Goal: Complete application form

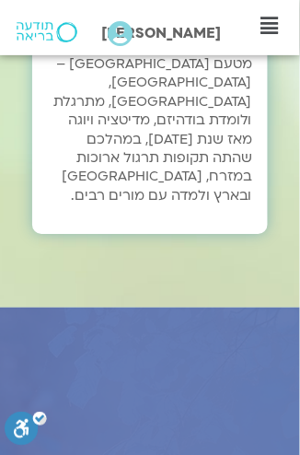
scroll to position [11494, 0]
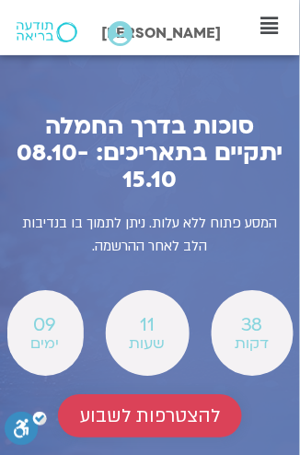
scroll to position [11861, 0]
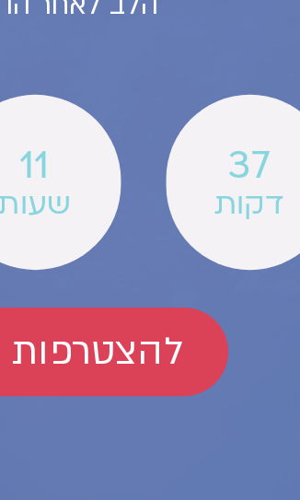
type input "[PERSON_NAME]"
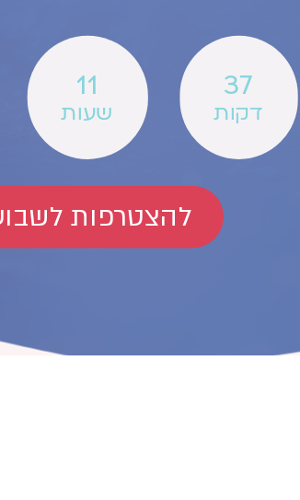
type input "[EMAIL_ADDRESS][DOMAIN_NAME]"
type input "0546687512"
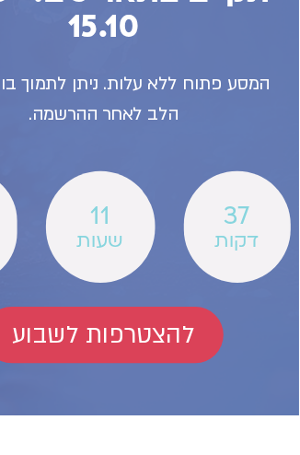
scroll to position [11875, 0]
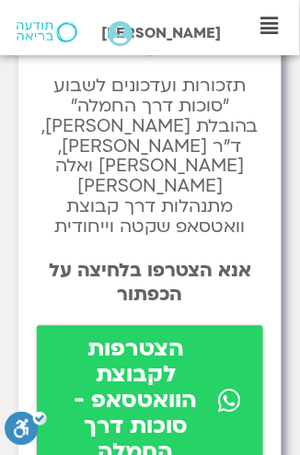
click at [147, 403] on span "הצטרפות לקבוצת הוואטסאפ - סוכות דרך החמלה" at bounding box center [136, 401] width 154 height 129
